Goal: Task Accomplishment & Management: Manage account settings

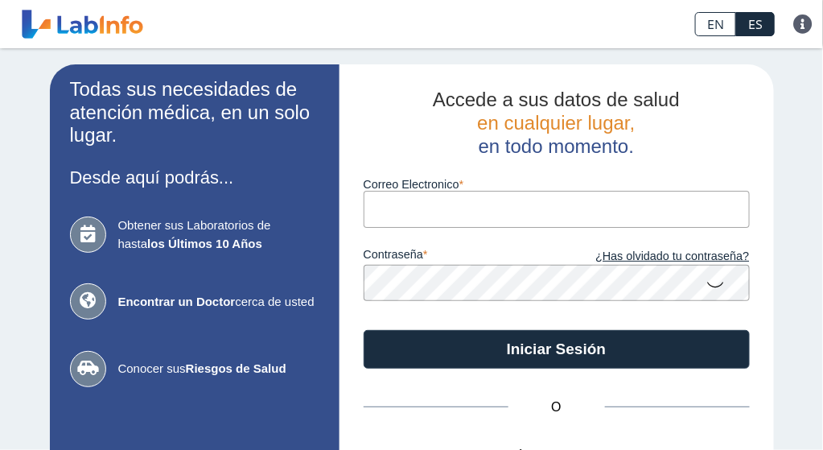
click at [499, 213] on input "Correo Electronico" at bounding box center [557, 209] width 386 height 36
type input "[EMAIL_ADDRESS][DOMAIN_NAME]"
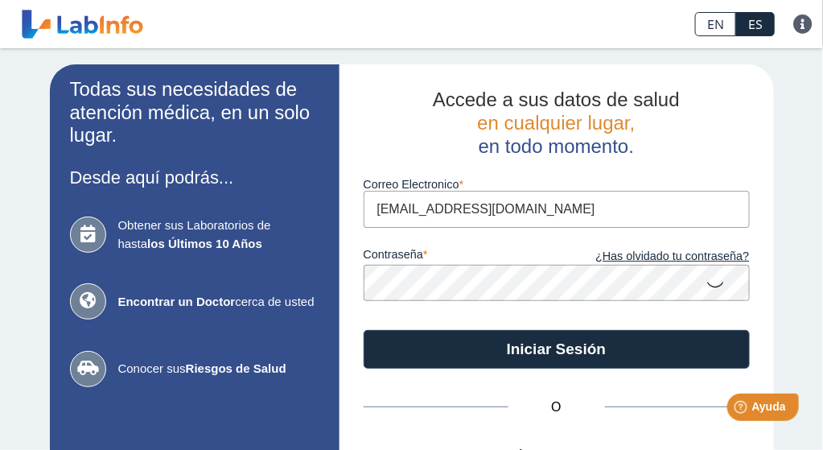
click at [707, 279] on icon at bounding box center [716, 283] width 19 height 31
click at [364, 330] on button "Iniciar Sesión" at bounding box center [557, 349] width 386 height 39
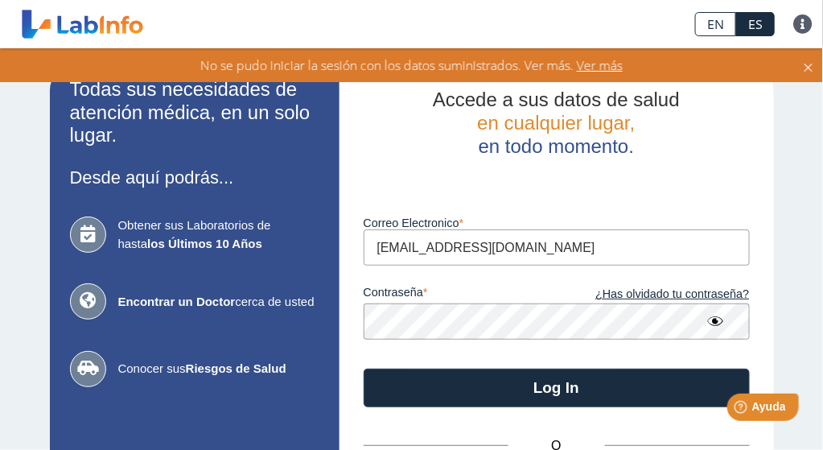
click at [364, 369] on button "Log In" at bounding box center [557, 388] width 386 height 39
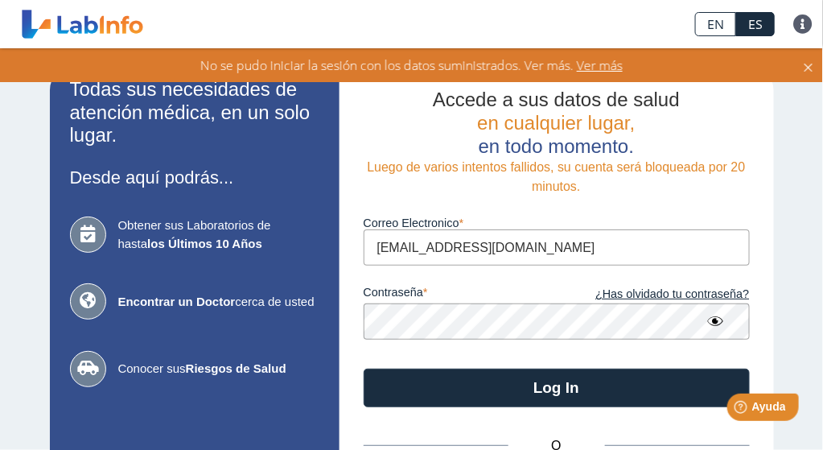
click at [364, 369] on button "Log In" at bounding box center [557, 388] width 386 height 39
